Goal: Information Seeking & Learning: Find specific fact

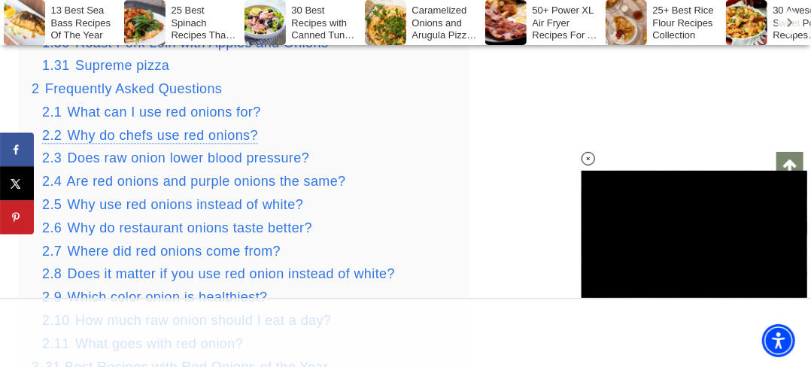
click at [214, 105] on span "What can I use red onions for?" at bounding box center [164, 112] width 193 height 15
